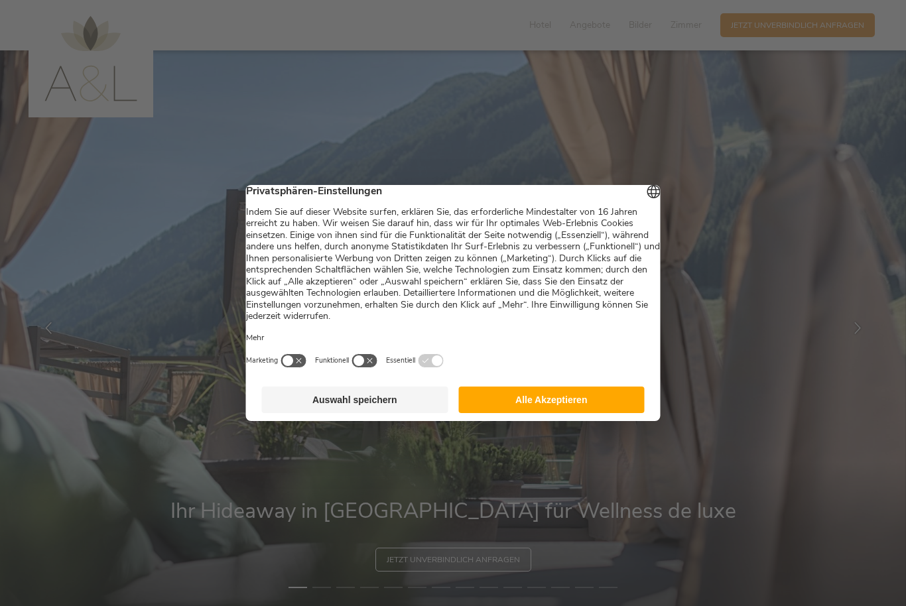
click at [414, 411] on button "Auswahl speichern" at bounding box center [355, 400] width 186 height 27
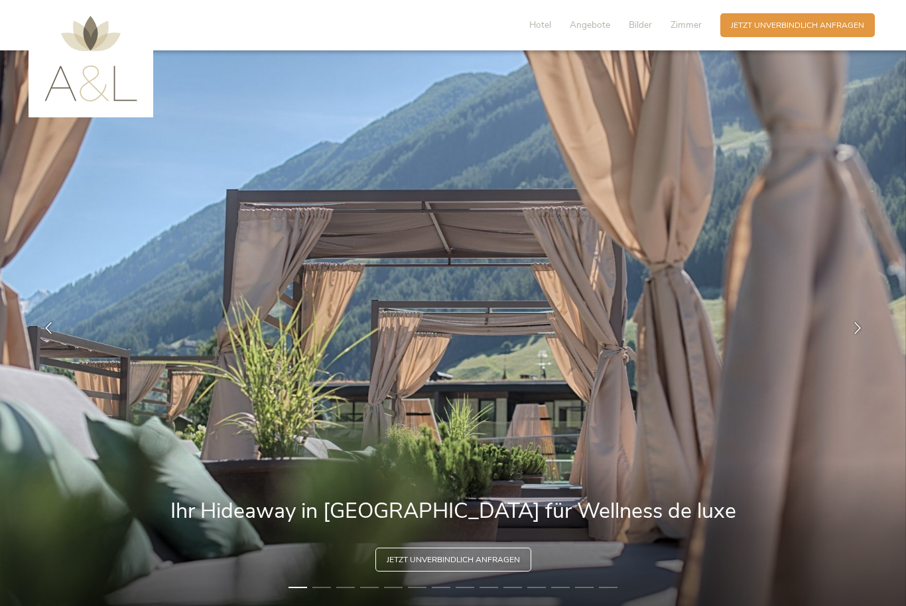
click at [596, 25] on span "Angebote" at bounding box center [590, 25] width 40 height 13
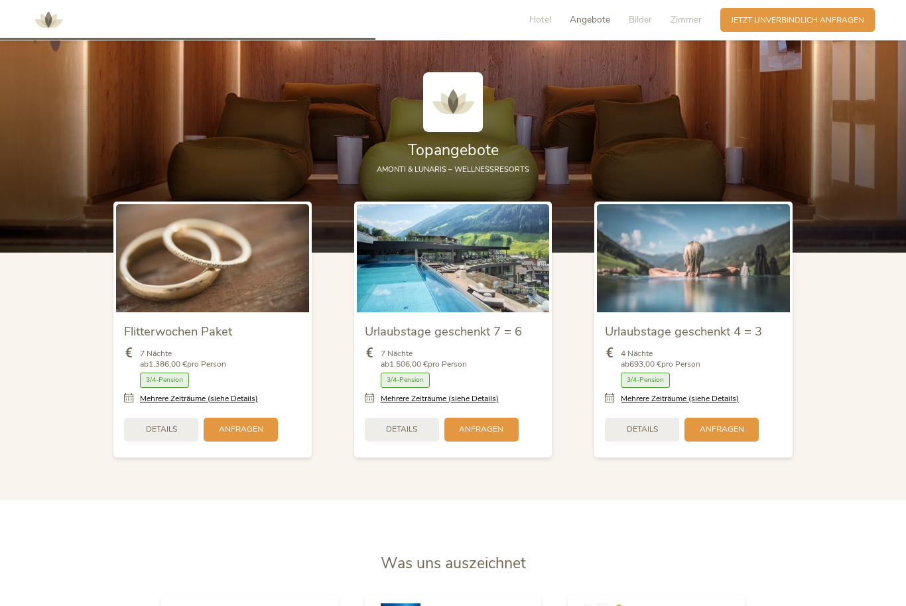
scroll to position [1417, 0]
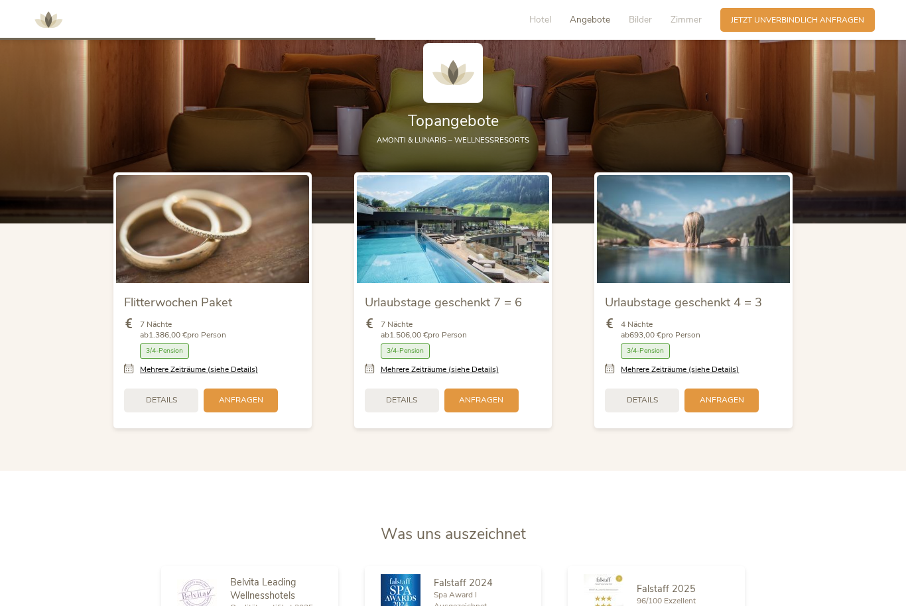
click at [417, 406] on span "Details" at bounding box center [401, 400] width 31 height 11
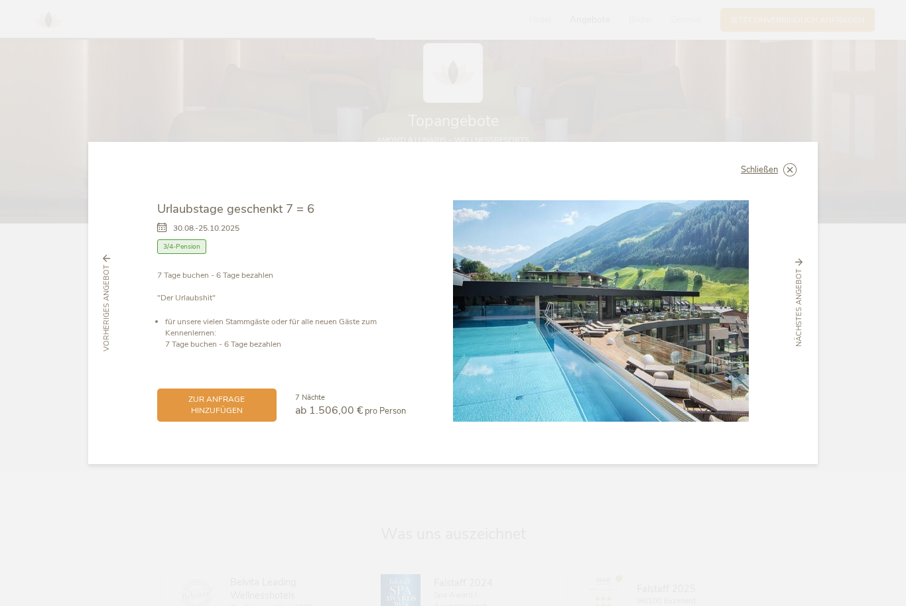
click at [0, 0] on icon at bounding box center [0, 0] width 0 height 0
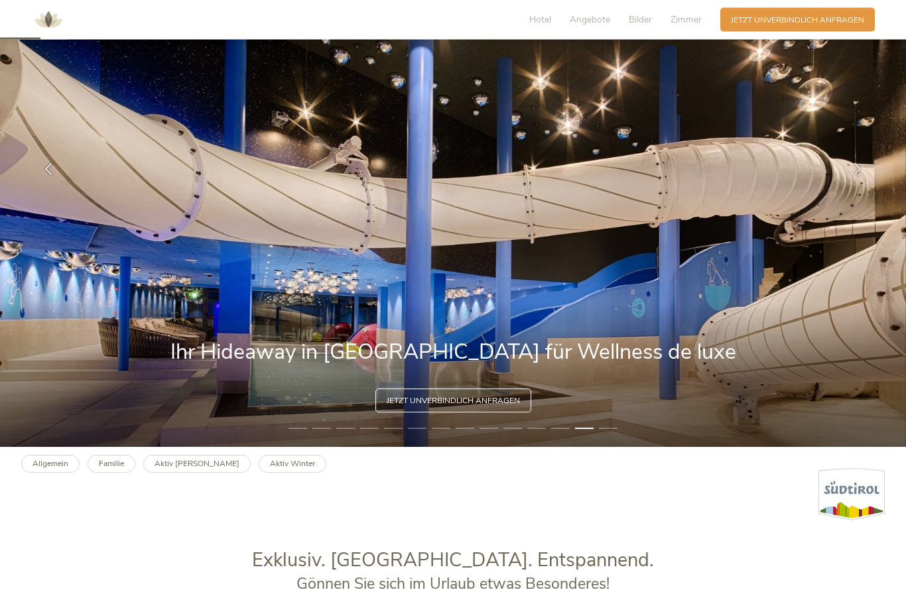
scroll to position [182, 0]
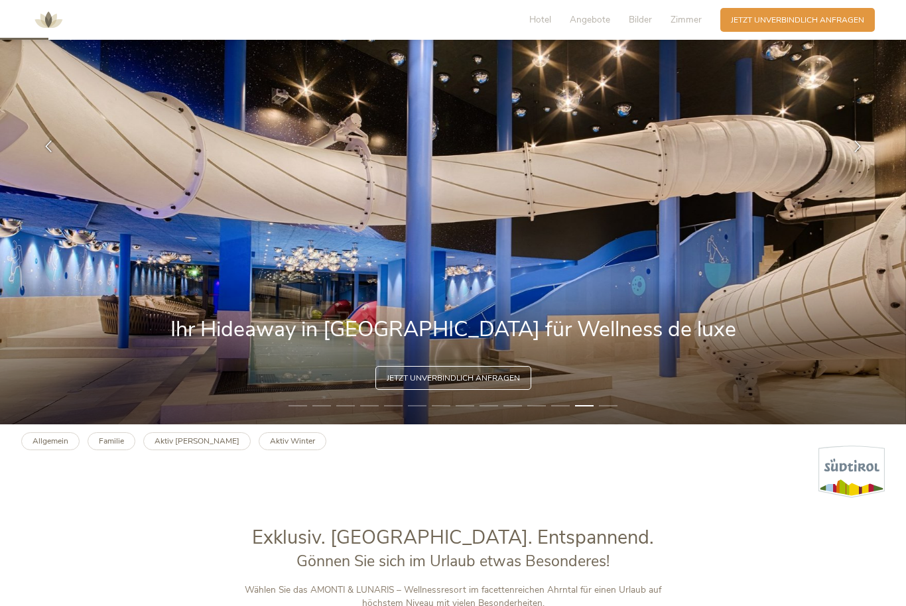
click at [614, 411] on li "14" at bounding box center [608, 406] width 19 height 11
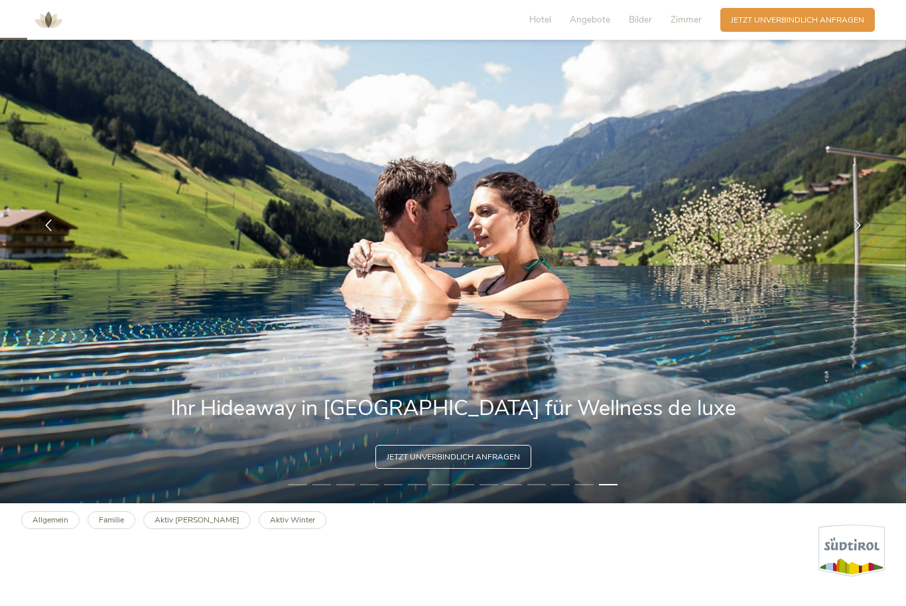
scroll to position [102, 0]
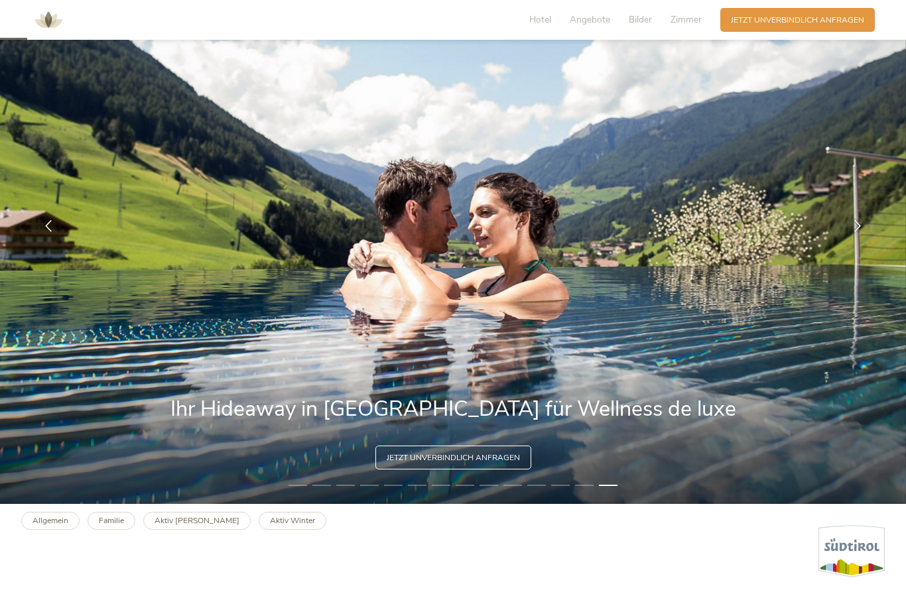
click at [299, 491] on li "1" at bounding box center [298, 485] width 19 height 11
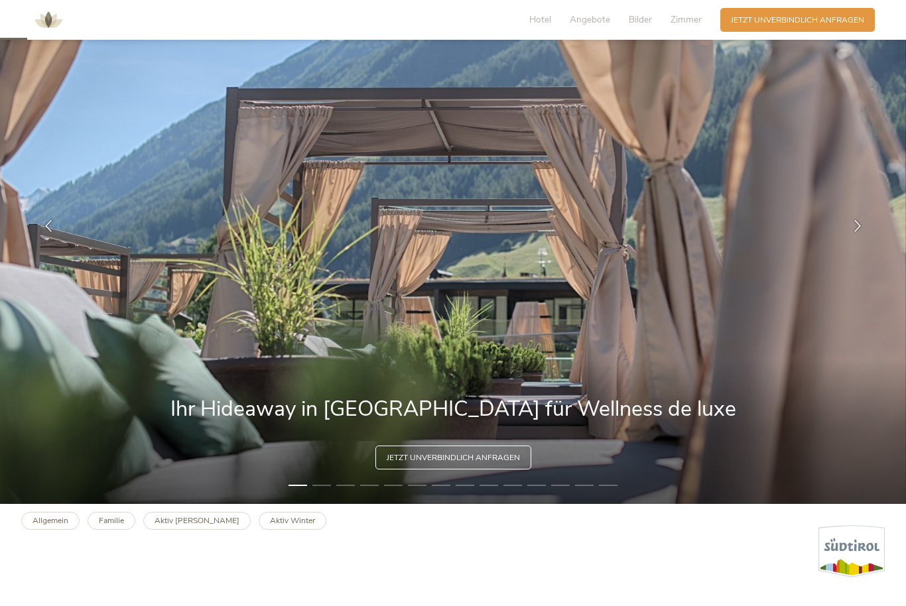
click at [329, 491] on li "2" at bounding box center [321, 485] width 19 height 11
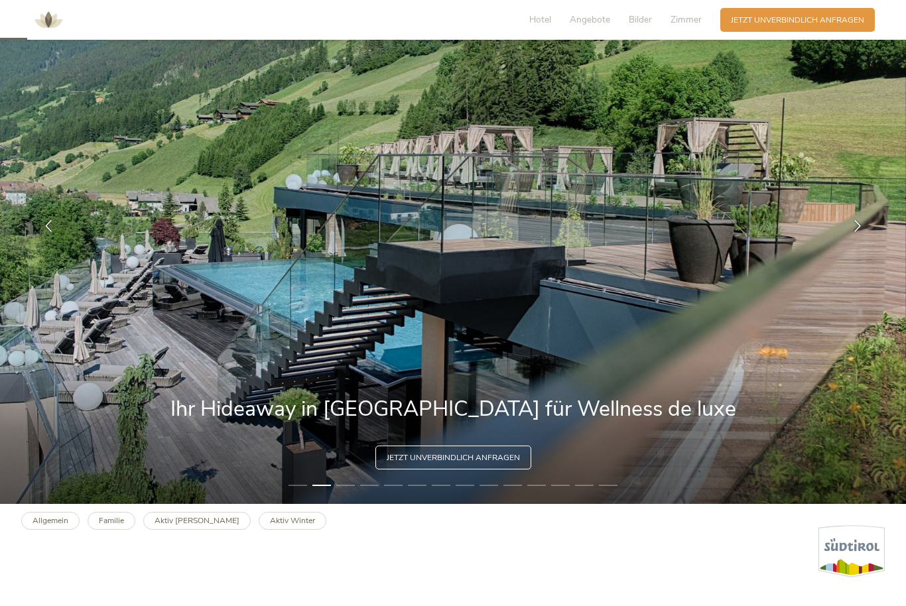
click at [346, 491] on li "3" at bounding box center [345, 485] width 19 height 11
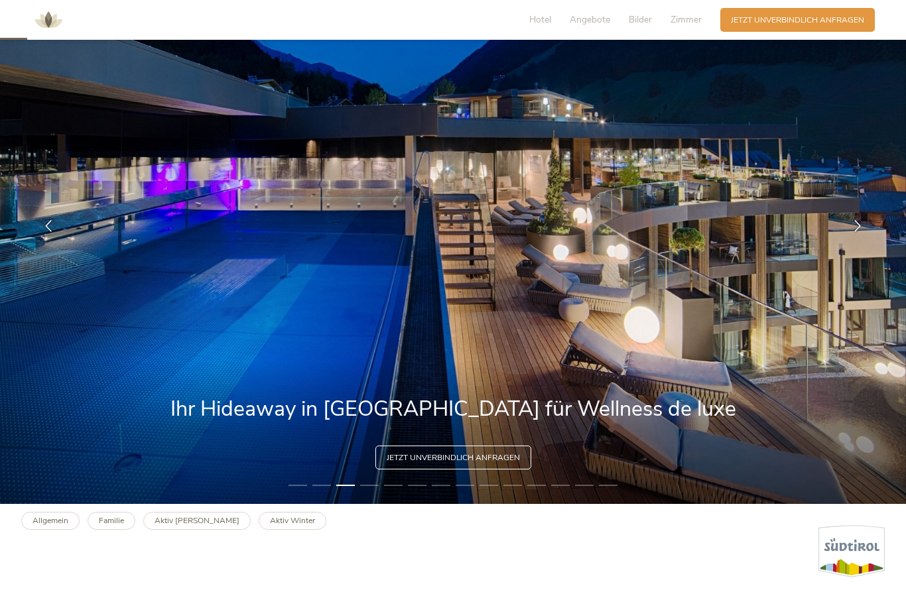
click at [373, 491] on li "4" at bounding box center [369, 485] width 19 height 11
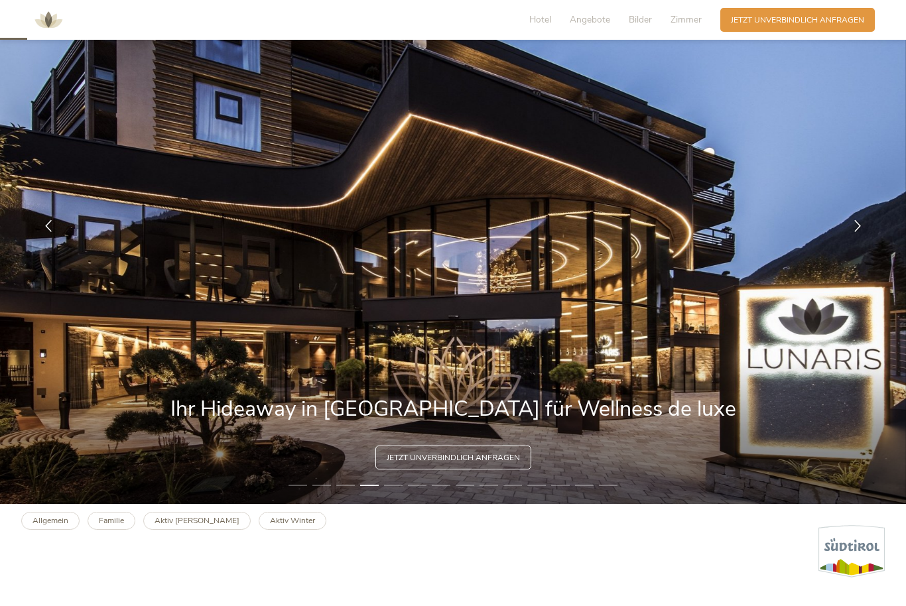
click at [402, 491] on li "5" at bounding box center [393, 485] width 19 height 11
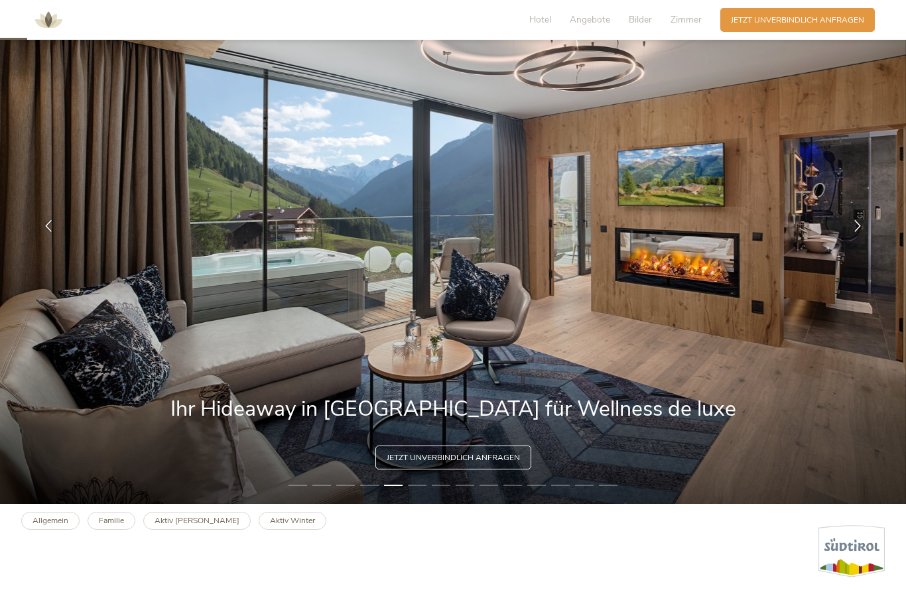
click at [423, 491] on li "6" at bounding box center [417, 485] width 19 height 11
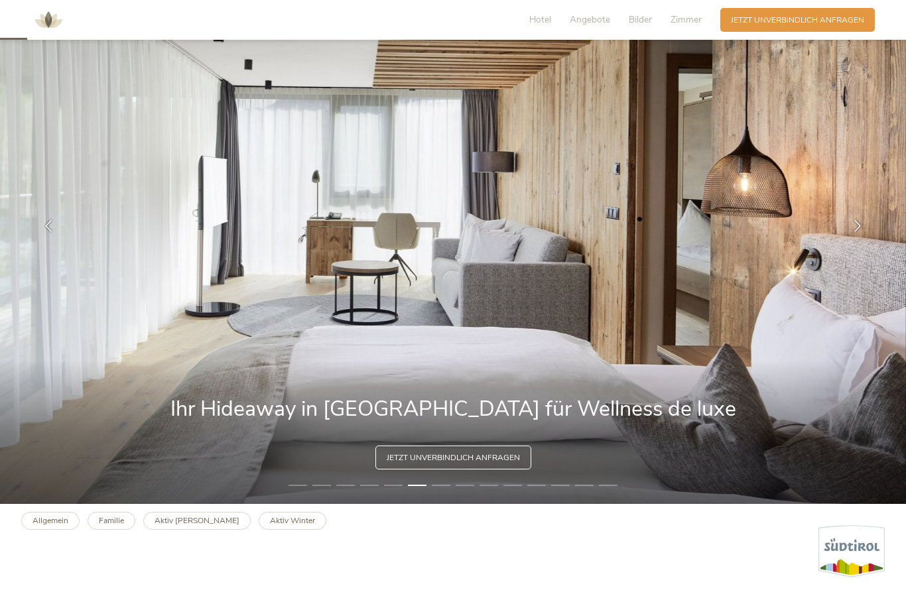
click at [445, 491] on li "7" at bounding box center [441, 485] width 19 height 11
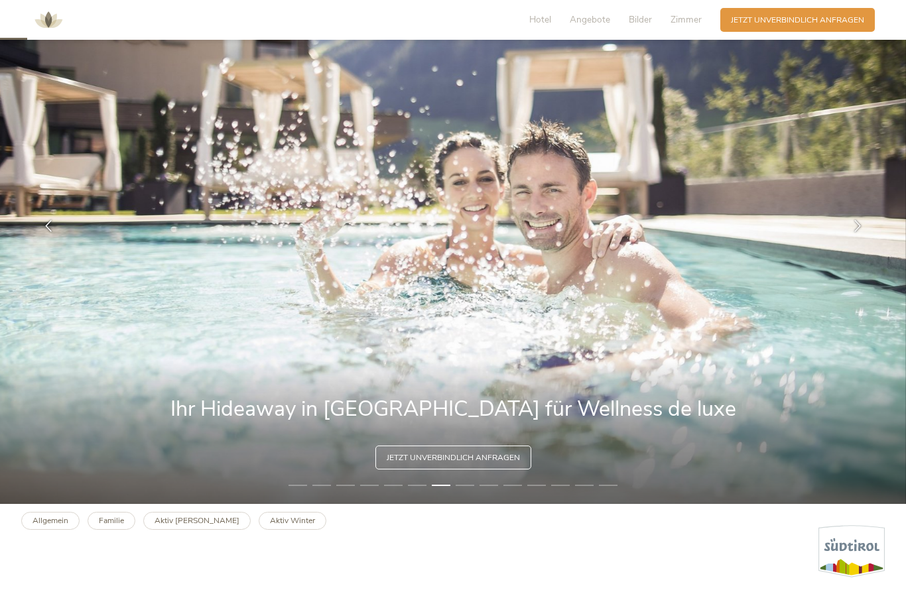
click at [470, 491] on li "8" at bounding box center [465, 485] width 19 height 11
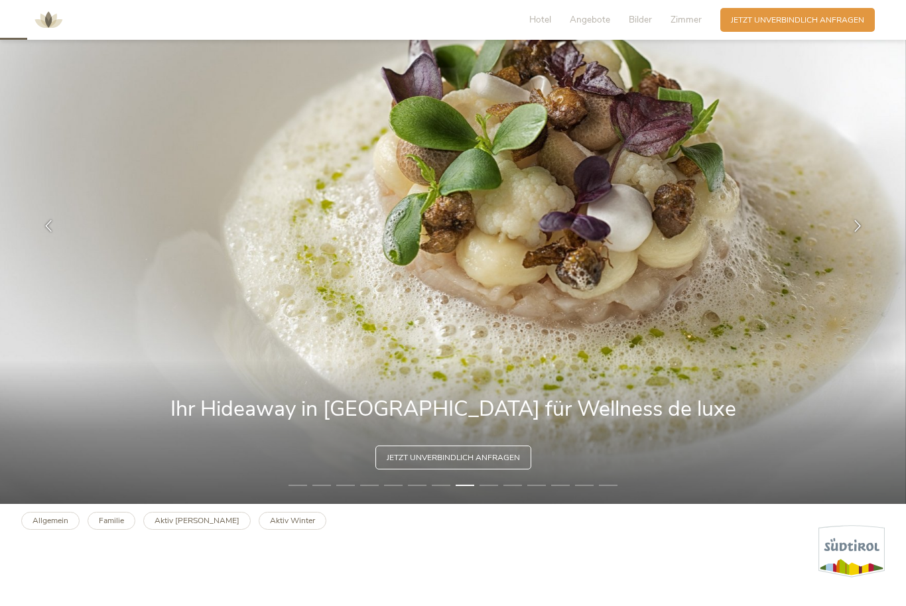
click at [496, 491] on li "9" at bounding box center [489, 485] width 19 height 11
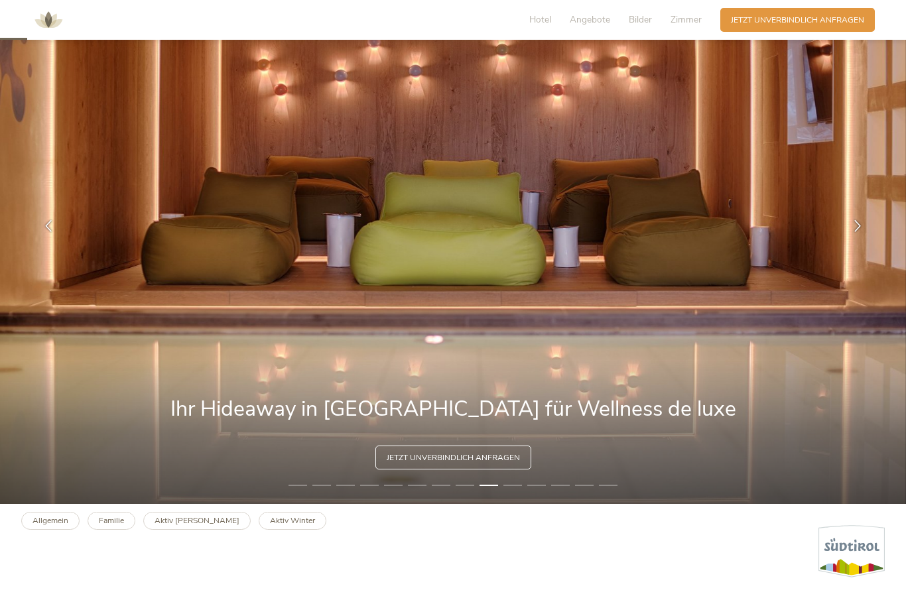
click at [518, 491] on li "10" at bounding box center [513, 485] width 19 height 11
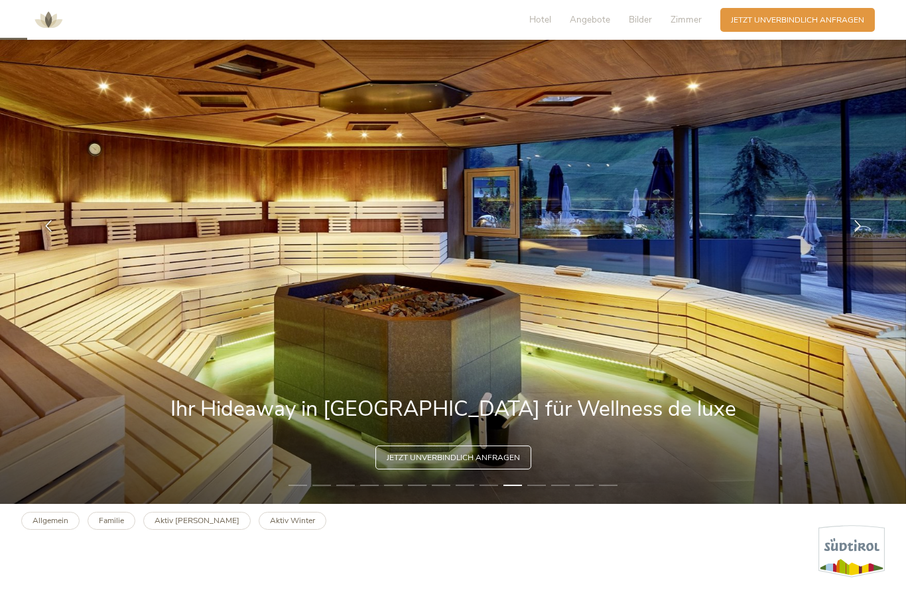
click at [541, 491] on li "11" at bounding box center [536, 485] width 19 height 11
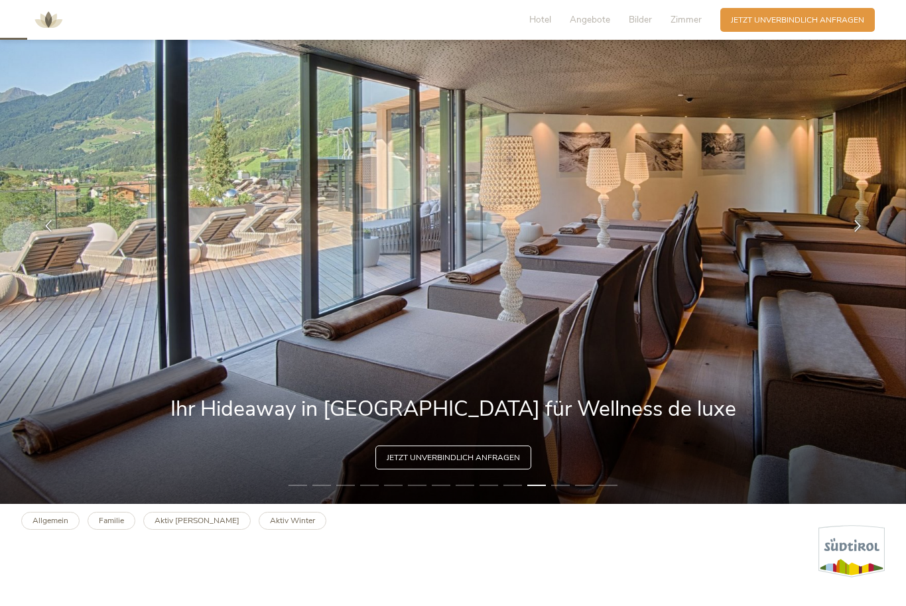
click at [565, 491] on li "12" at bounding box center [560, 485] width 19 height 11
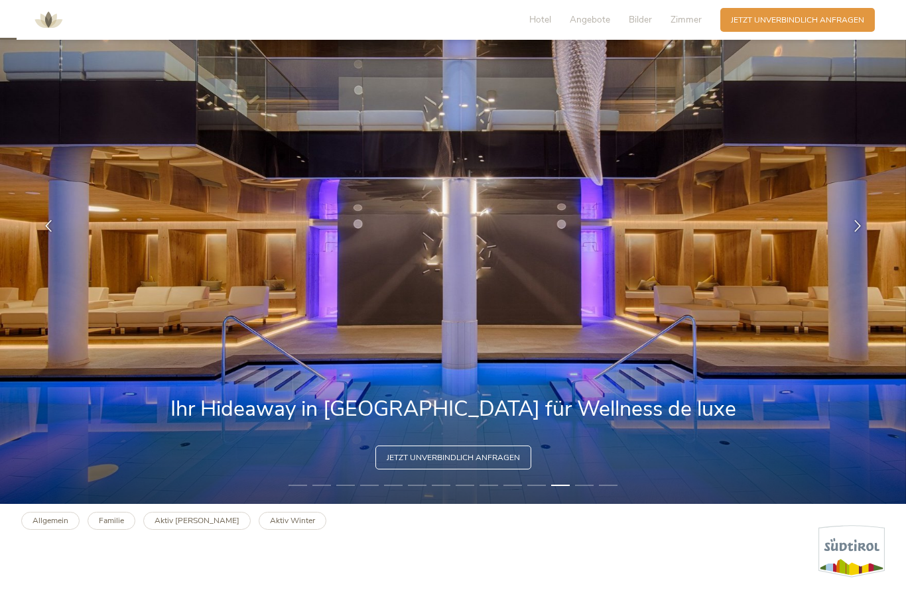
scroll to position [0, 0]
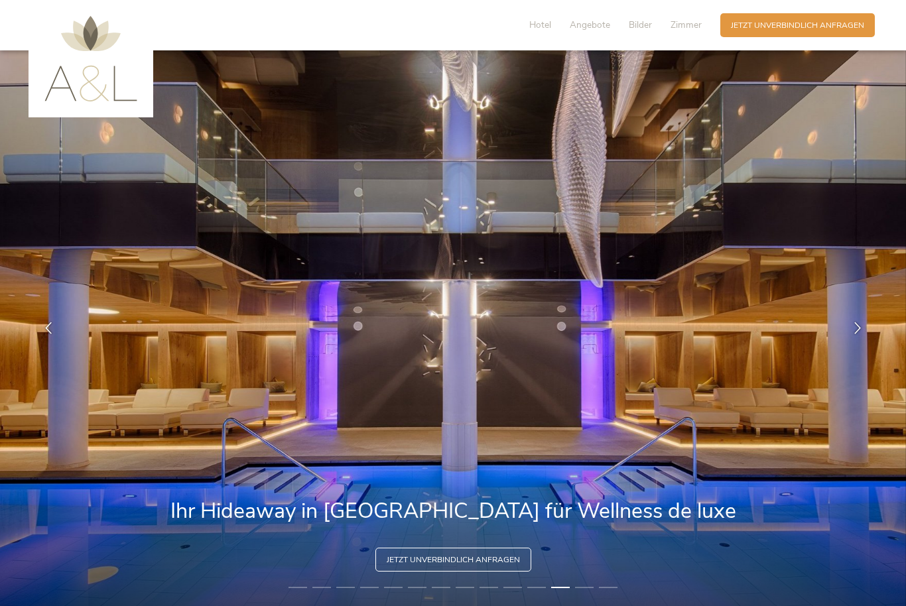
click at [604, 25] on span "Angebote" at bounding box center [590, 25] width 40 height 13
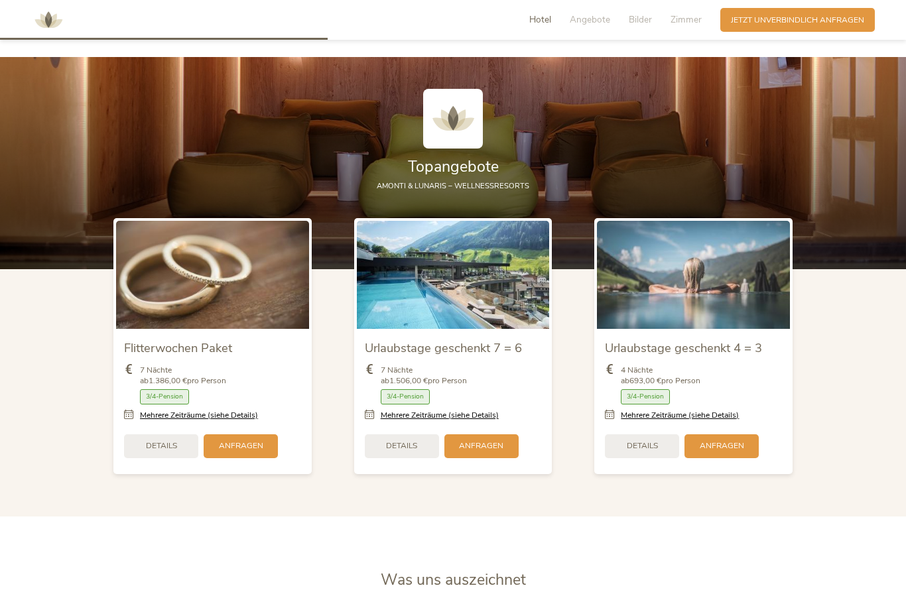
scroll to position [1417, 0]
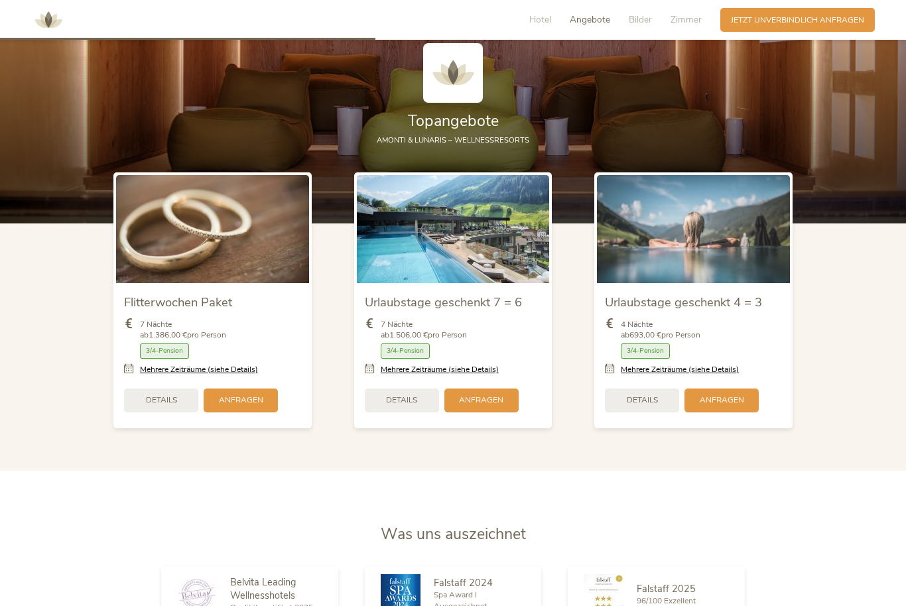
click at [486, 376] on link "Mehrere Zeiträume (siehe Details)" at bounding box center [440, 369] width 118 height 11
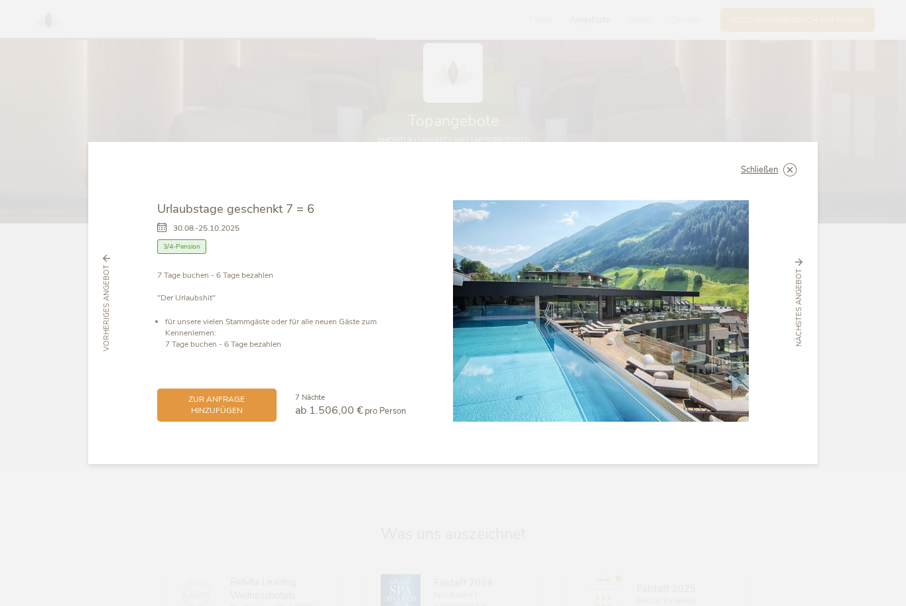
click at [799, 265] on icon at bounding box center [799, 262] width 7 height 7
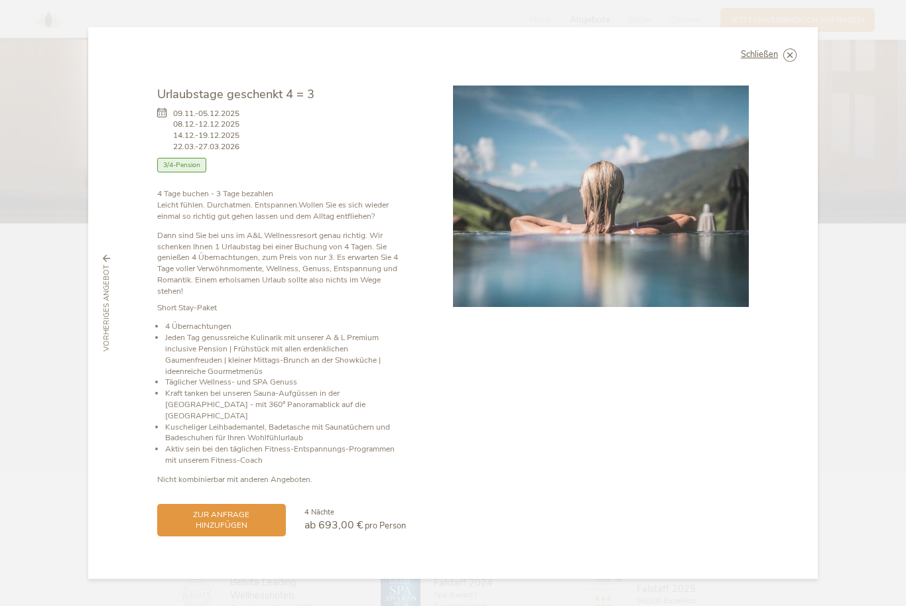
click at [118, 306] on div "vorheriges Angebot" at bounding box center [106, 303] width 25 height 97
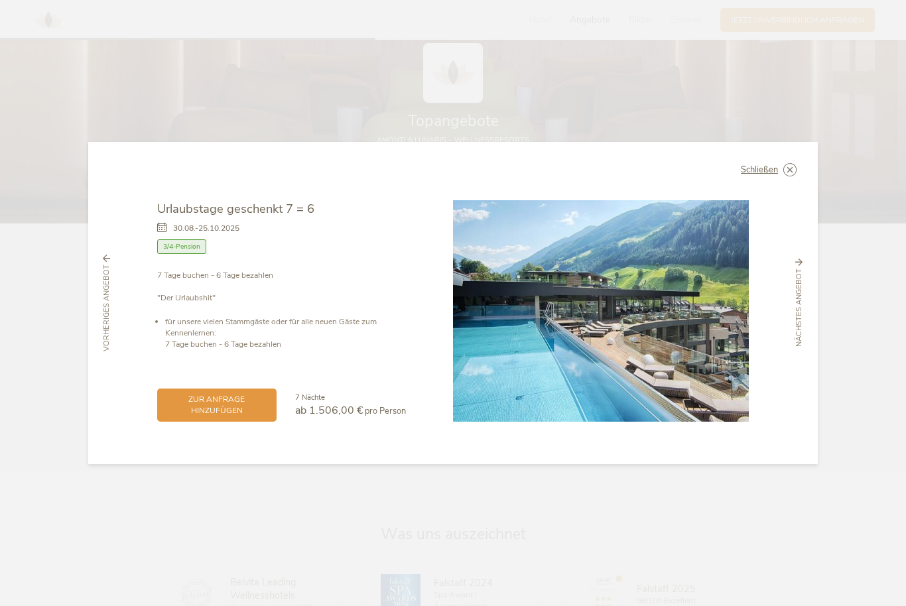
click at [100, 298] on div "vorheriges Angebot" at bounding box center [106, 303] width 25 height 97
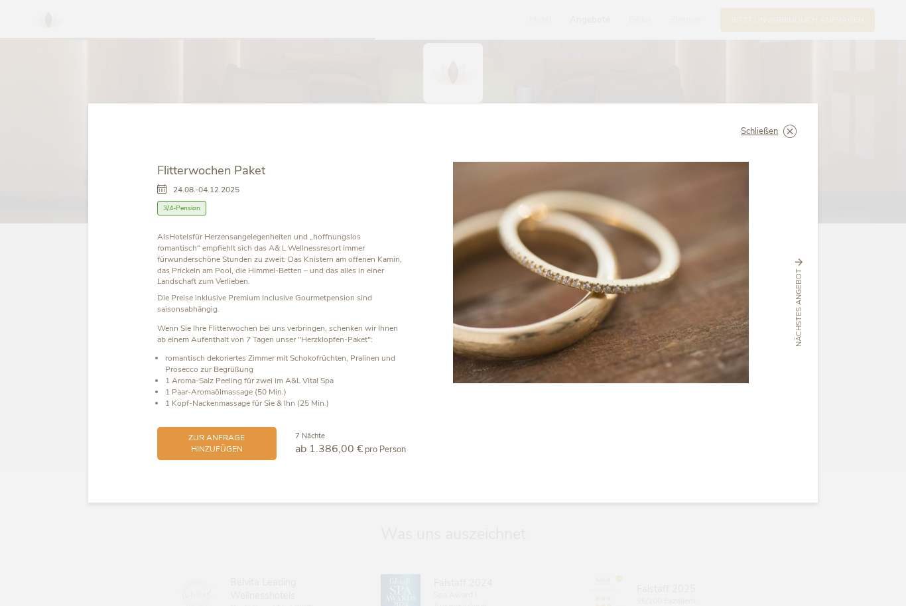
click at [803, 291] on span "nächstes Angebot" at bounding box center [799, 308] width 11 height 78
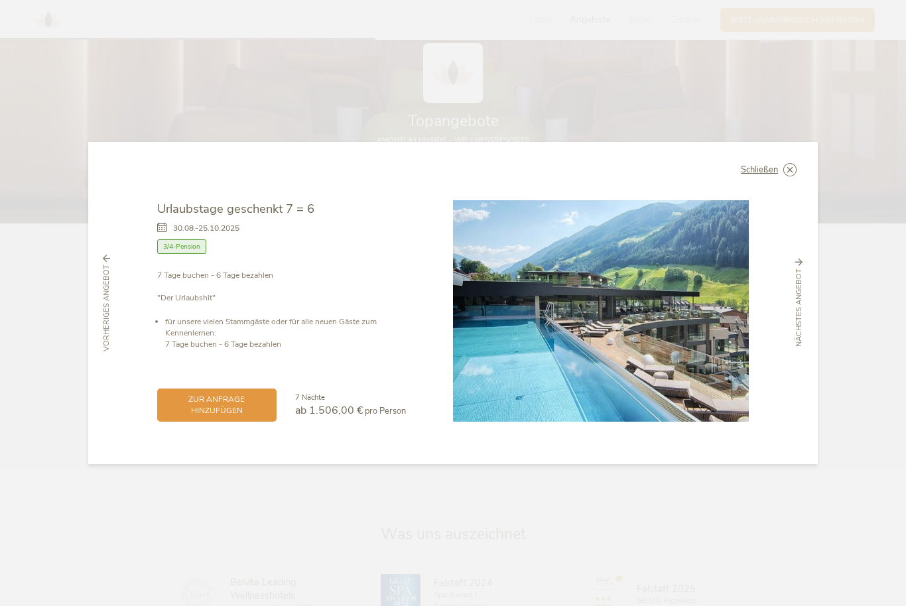
click at [800, 301] on span "nächstes Angebot" at bounding box center [799, 308] width 11 height 78
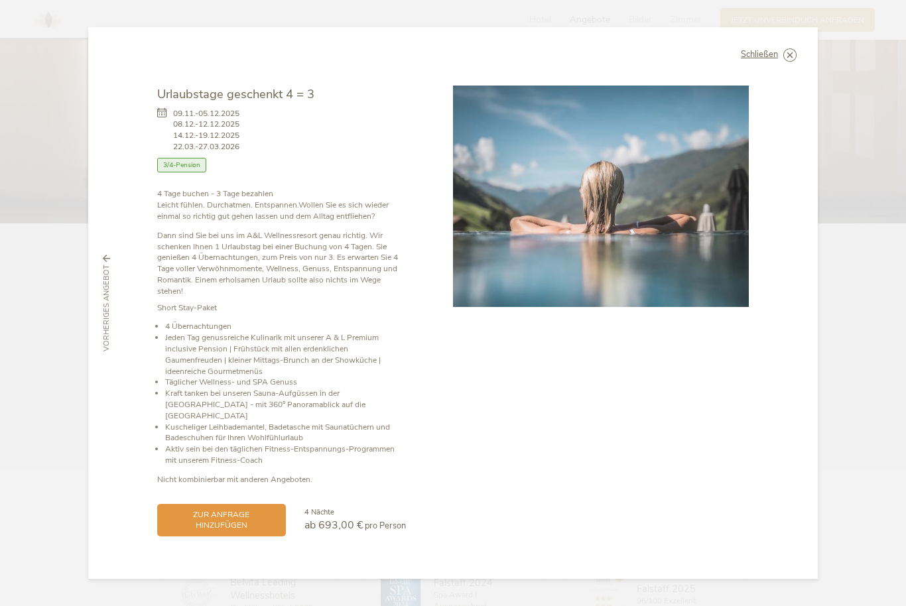
click at [102, 301] on span "vorheriges Angebot" at bounding box center [107, 308] width 11 height 87
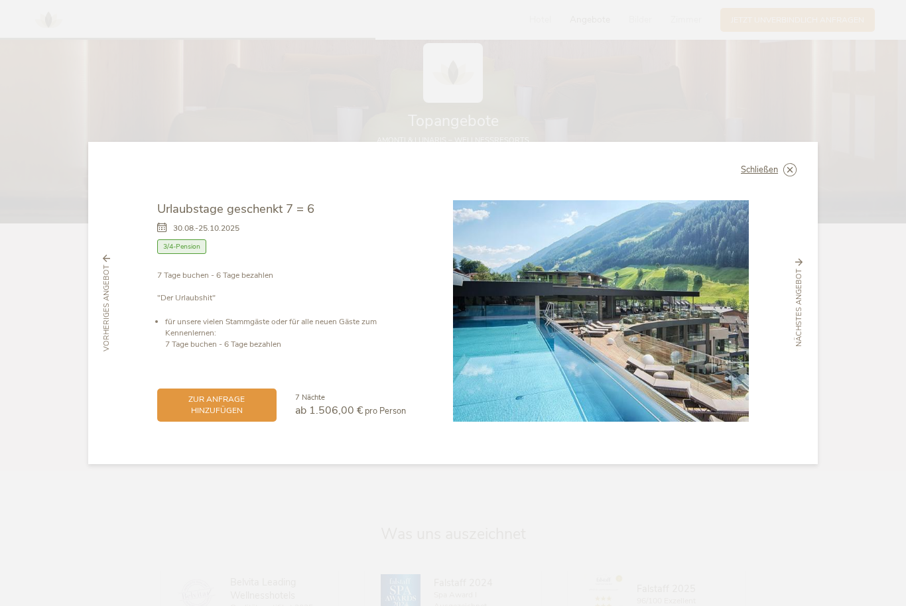
click at [0, 0] on icon at bounding box center [0, 0] width 0 height 0
